Goal: Find specific fact: Find specific fact

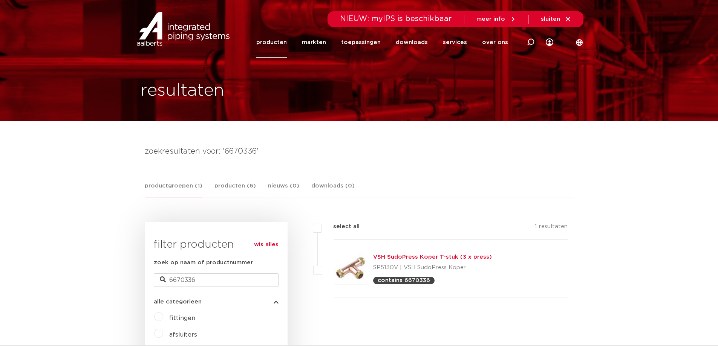
scroll to position [113, 0]
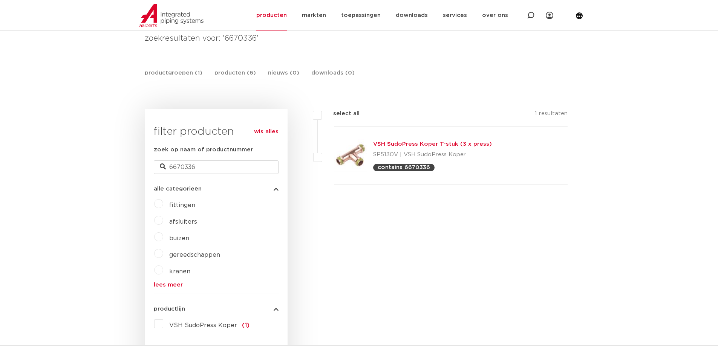
click at [465, 142] on link "VSH SudoPress Koper T-stuk (3 x press)" at bounding box center [432, 144] width 119 height 6
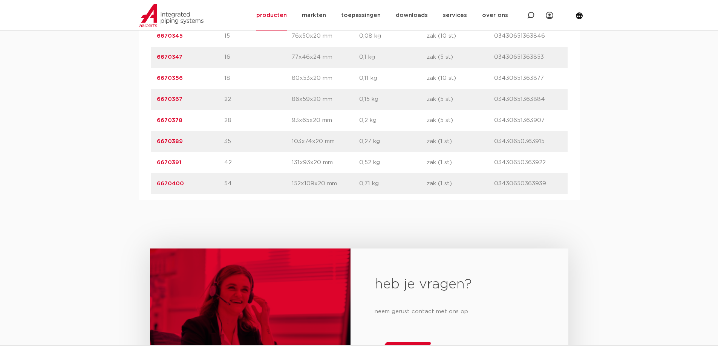
scroll to position [527, 0]
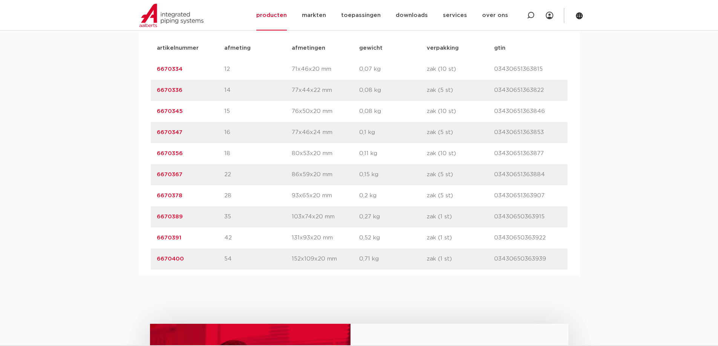
drag, startPoint x: 494, startPoint y: 91, endPoint x: 545, endPoint y: 84, distance: 51.0
click at [545, 84] on div "artikelnummer 6670336 afmeting 14 afmetingen 77x44x22 mm gewicht 0,08 kg verpak…" at bounding box center [359, 90] width 417 height 21
copy p "03430651363822"
click at [609, 151] on div "assortiment afmetingen specificaties downloads ETIM sustainability verwant asso…" at bounding box center [359, 125] width 718 height 302
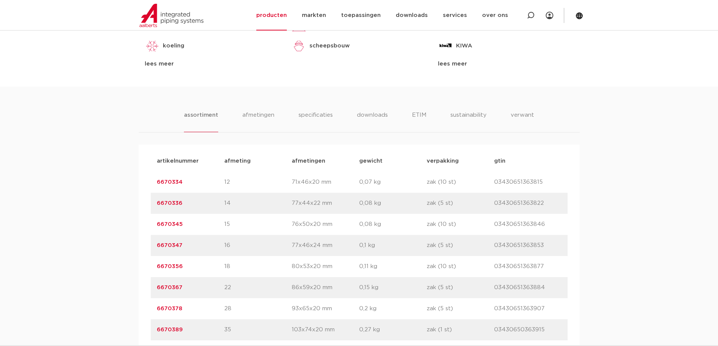
click at [199, 206] on p "6670336" at bounding box center [190, 203] width 67 height 9
drag, startPoint x: 185, startPoint y: 203, endPoint x: 154, endPoint y: 205, distance: 31.7
click at [154, 205] on div "artikelnummer 6670336 afmeting 14 afmetingen 77x44x22 mm gewicht 0,08 kg verpak…" at bounding box center [359, 203] width 417 height 21
copy link "6670336"
click at [160, 192] on div "artikelnummer 6670334 afmeting 12 afmetingen 71x46x20 mm gewicht 0,07 kg verpak…" at bounding box center [359, 182] width 417 height 21
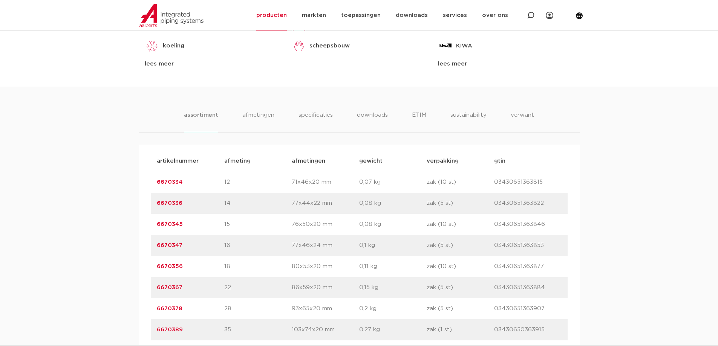
drag, startPoint x: 142, startPoint y: 198, endPoint x: 599, endPoint y: 202, distance: 456.6
click at [599, 202] on div "assortiment afmetingen specificaties downloads ETIM sustainability verwant asso…" at bounding box center [359, 238] width 718 height 302
click at [630, 197] on div "assortiment afmetingen specificaties downloads ETIM sustainability verwant asso…" at bounding box center [359, 238] width 718 height 302
click at [634, 64] on body "Zoeken NIEUW: myIPS is beschikbaar meer info sluiten producten markten toepassi…" at bounding box center [359, 214] width 718 height 1257
